Goal: Task Accomplishment & Management: Manage account settings

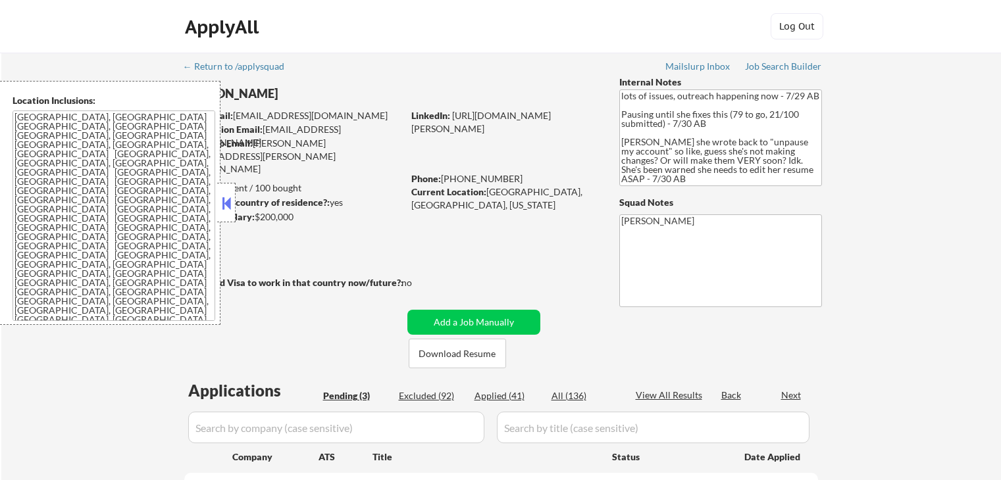
select select ""pending""
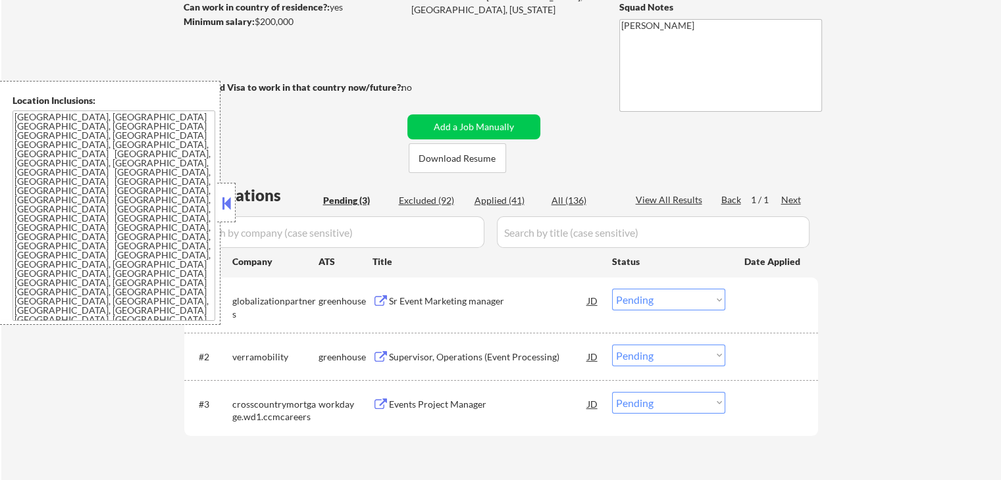
scroll to position [197, 0]
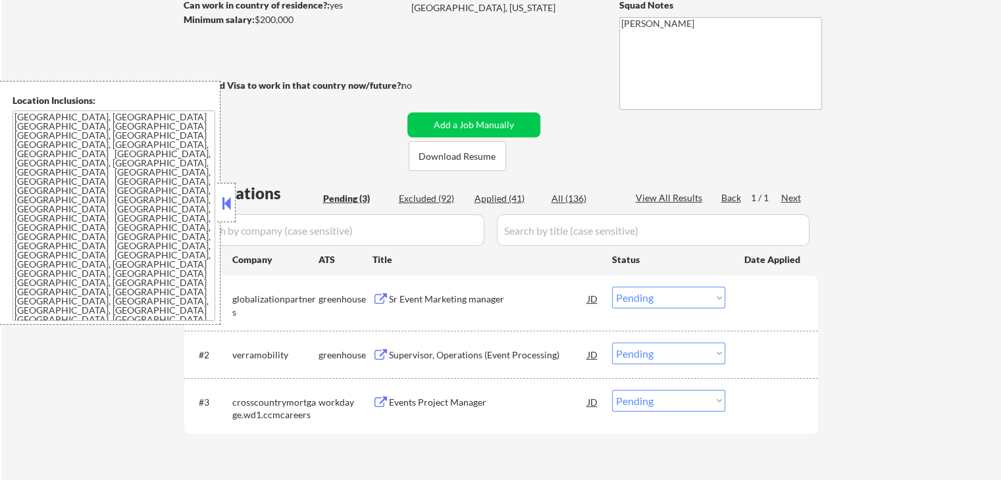
click at [423, 293] on div "Sr Event Marketing manager" at bounding box center [488, 299] width 199 height 13
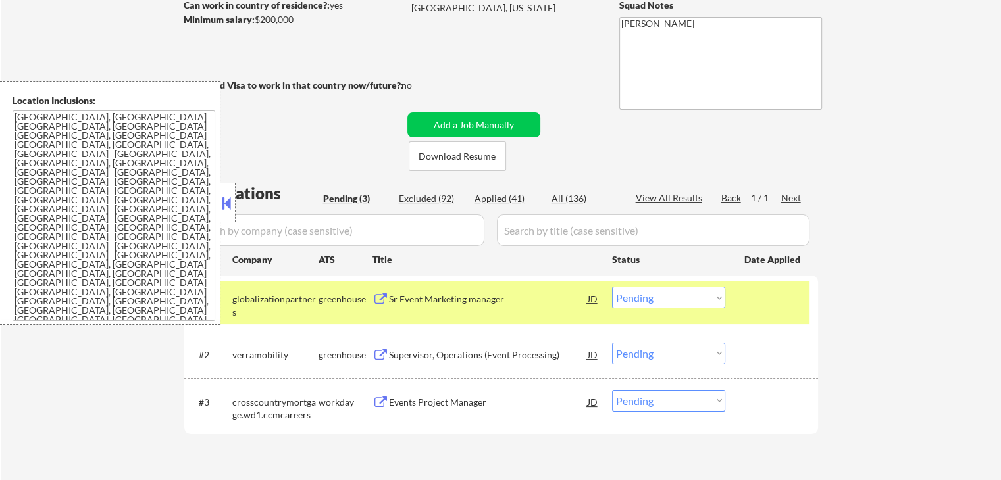
click at [418, 349] on div "Supervisor, Operations (Event Processing)" at bounding box center [488, 355] width 199 height 13
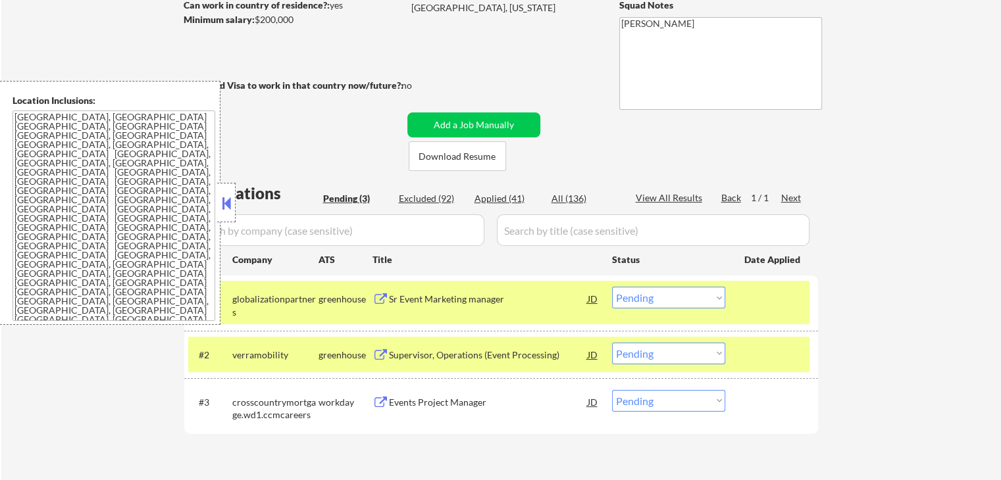
click at [409, 404] on div "Events Project Manager" at bounding box center [488, 402] width 199 height 13
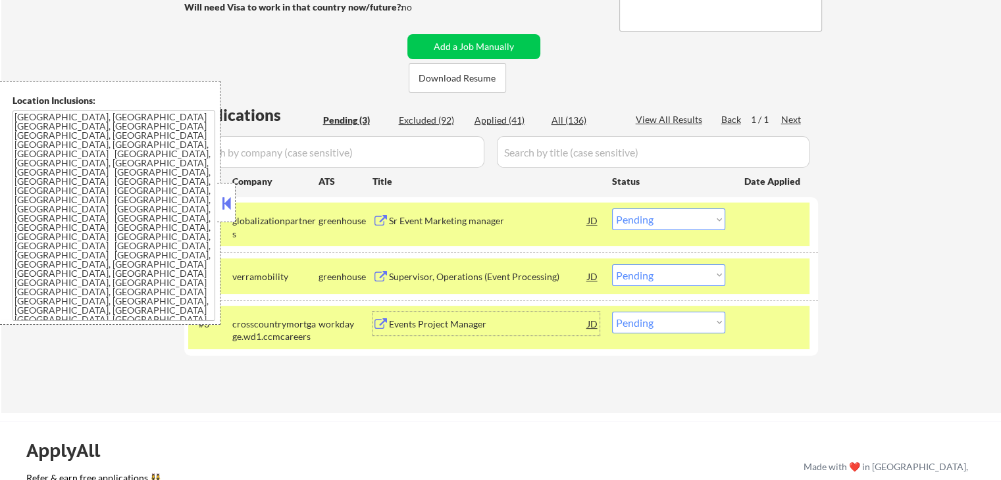
scroll to position [329, 0]
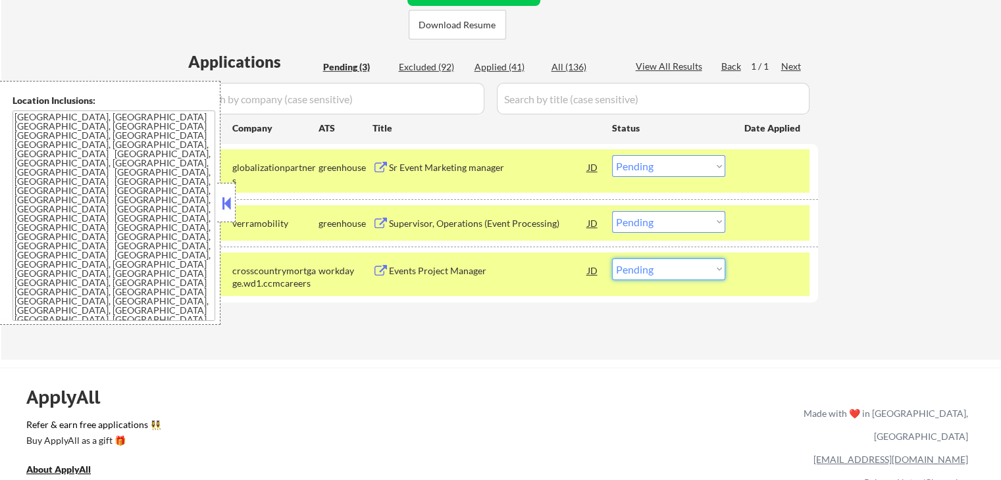
click at [669, 268] on select "Choose an option... Pending Applied Excluded (Questions) Excluded (Expired) Exc…" at bounding box center [668, 270] width 113 height 22
select select ""excluded__salary_""
click at [612, 259] on select "Choose an option... Pending Applied Excluded (Questions) Excluded (Expired) Exc…" at bounding box center [668, 270] width 113 height 22
click at [695, 168] on select "Choose an option... Pending Applied Excluded (Questions) Excluded (Expired) Exc…" at bounding box center [668, 166] width 113 height 22
click at [612, 155] on select "Choose an option... Pending Applied Excluded (Questions) Excluded (Expired) Exc…" at bounding box center [668, 166] width 113 height 22
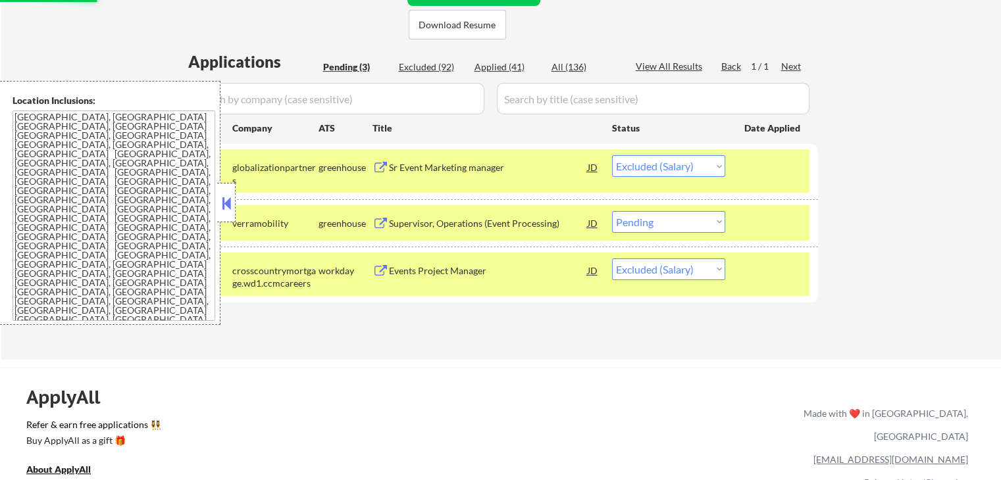
click at [534, 331] on div "Applications Pending (3) Excluded (92) Applied (41) All (136) View All Results …" at bounding box center [501, 193] width 634 height 284
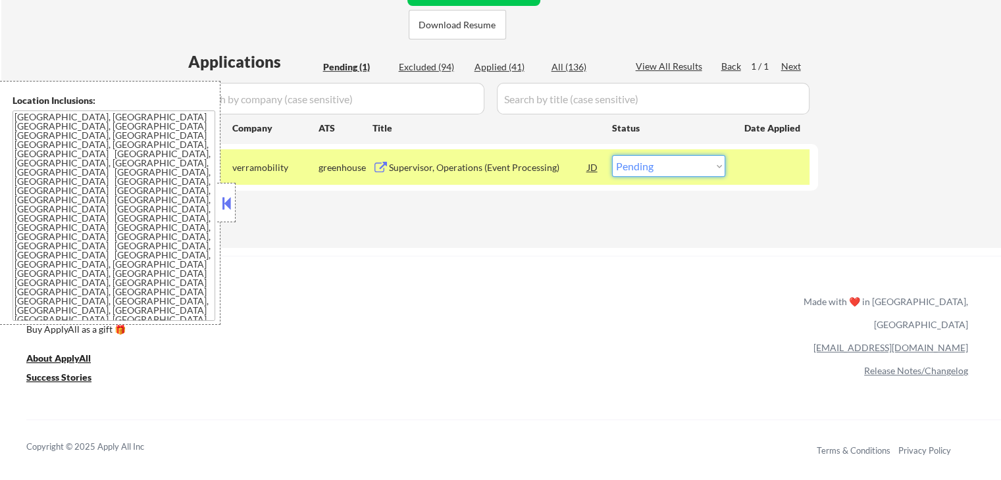
drag, startPoint x: 669, startPoint y: 161, endPoint x: 669, endPoint y: 172, distance: 11.9
click at [670, 161] on select "Choose an option... Pending Applied Excluded (Questions) Excluded (Expired) Exc…" at bounding box center [668, 166] width 113 height 22
select select ""applied""
click at [612, 155] on select "Choose an option... Pending Applied Excluded (Questions) Excluded (Expired) Exc…" at bounding box center [668, 166] width 113 height 22
click at [577, 217] on div "Applications Pending (1) Excluded (94) Applied (41) All (136) View All Results …" at bounding box center [501, 137] width 634 height 172
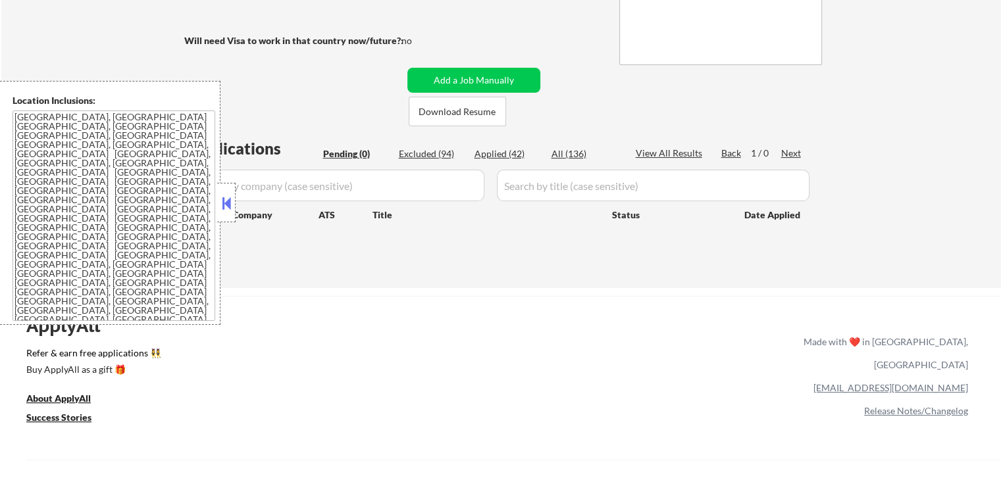
scroll to position [132, 0]
